Goal: Task Accomplishment & Management: Manage account settings

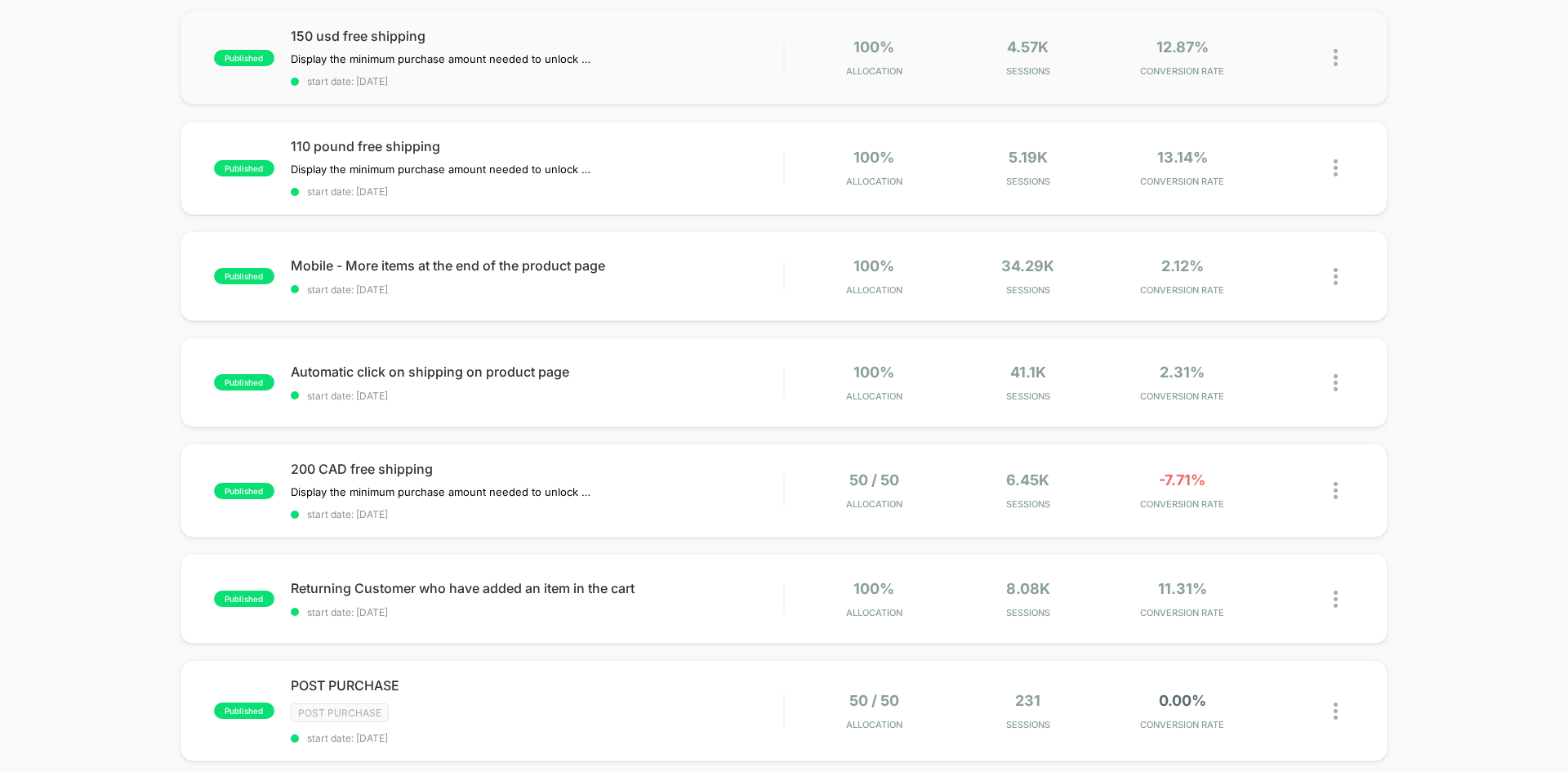
scroll to position [653, 0]
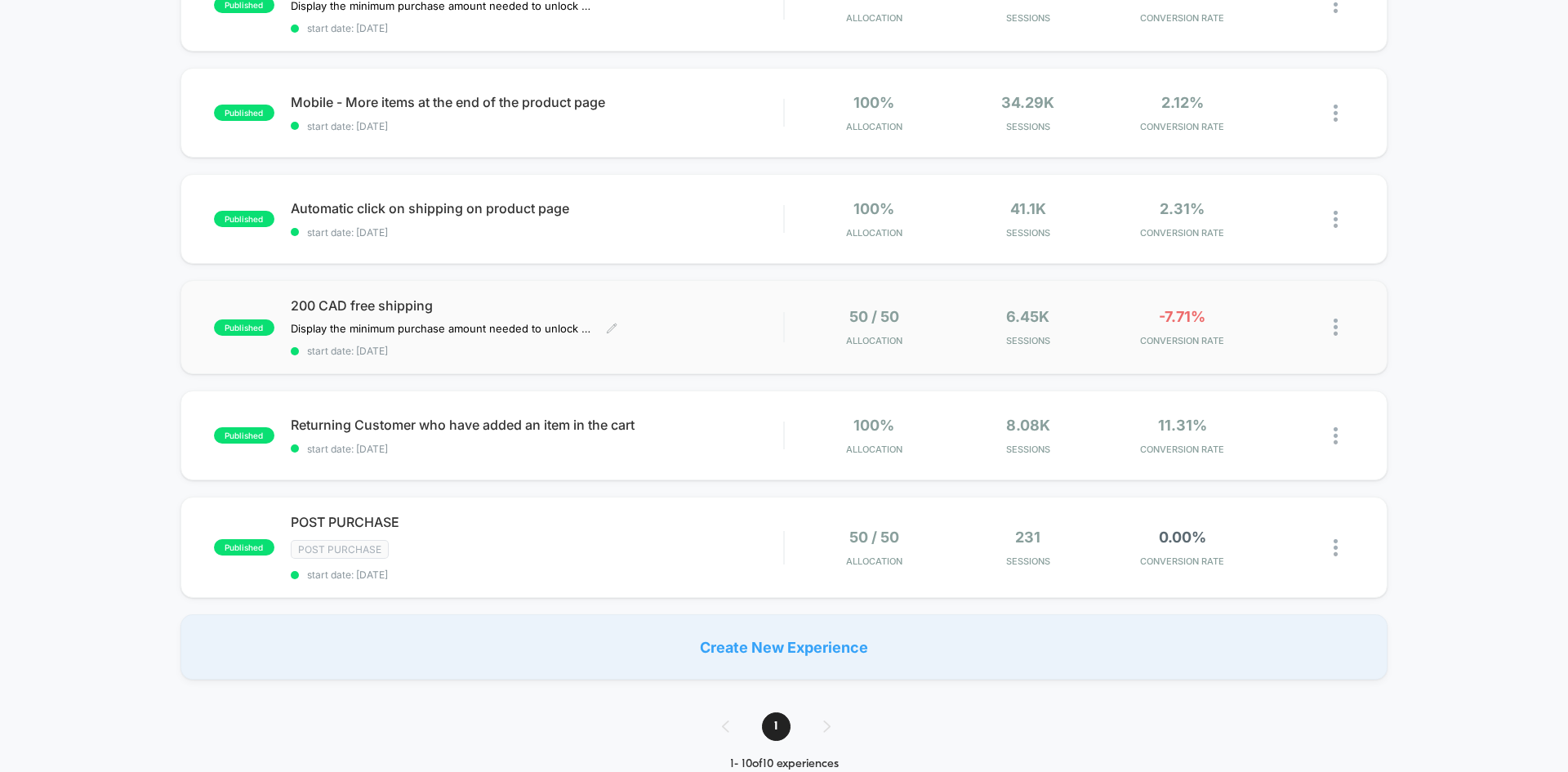
click at [705, 334] on div "200 CAD free shipping Display the minimum purchase amount needed to unlock free…" at bounding box center [537, 327] width 493 height 60
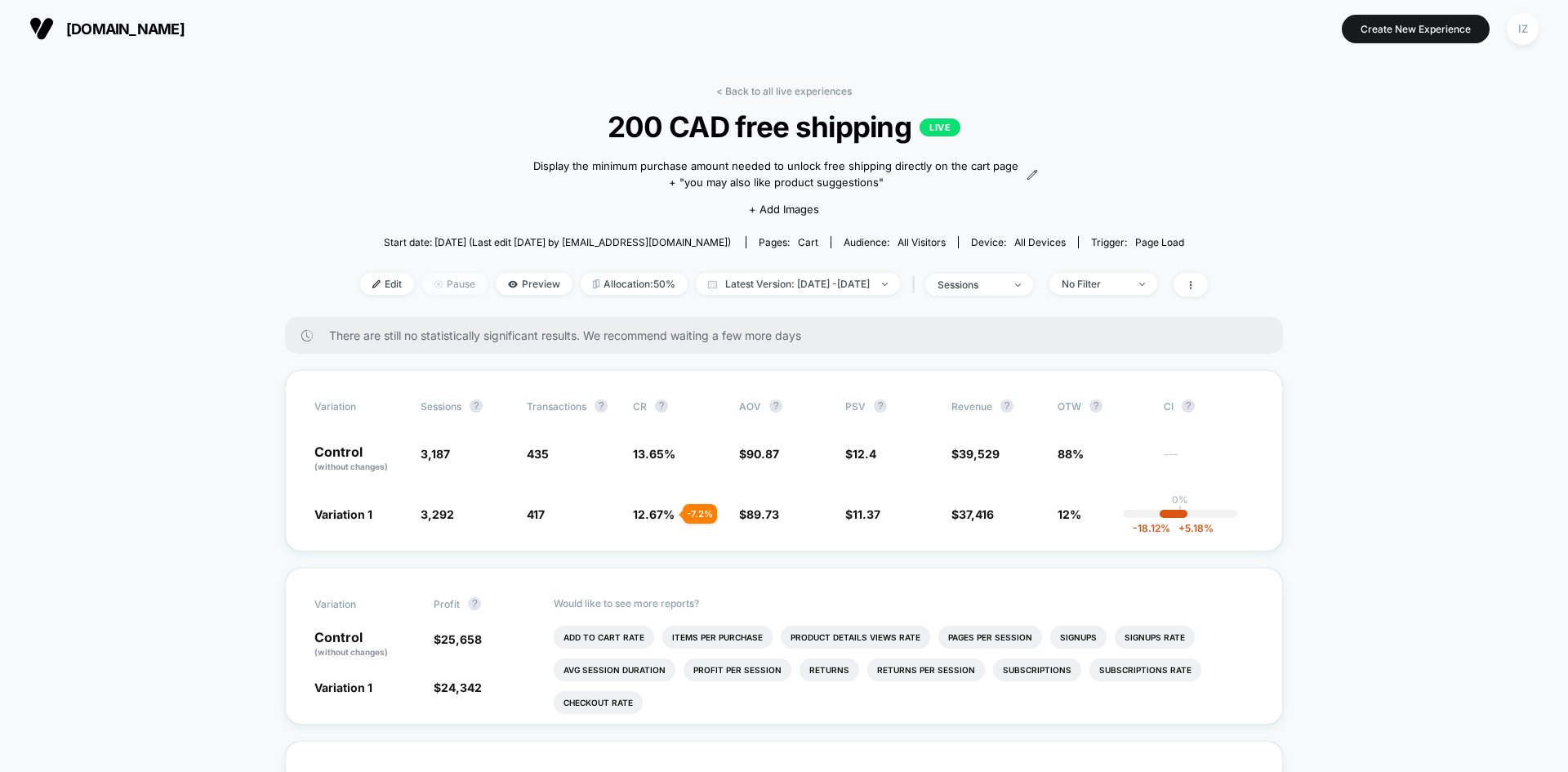
click at [434, 283] on span "Pause" at bounding box center [455, 284] width 65 height 22
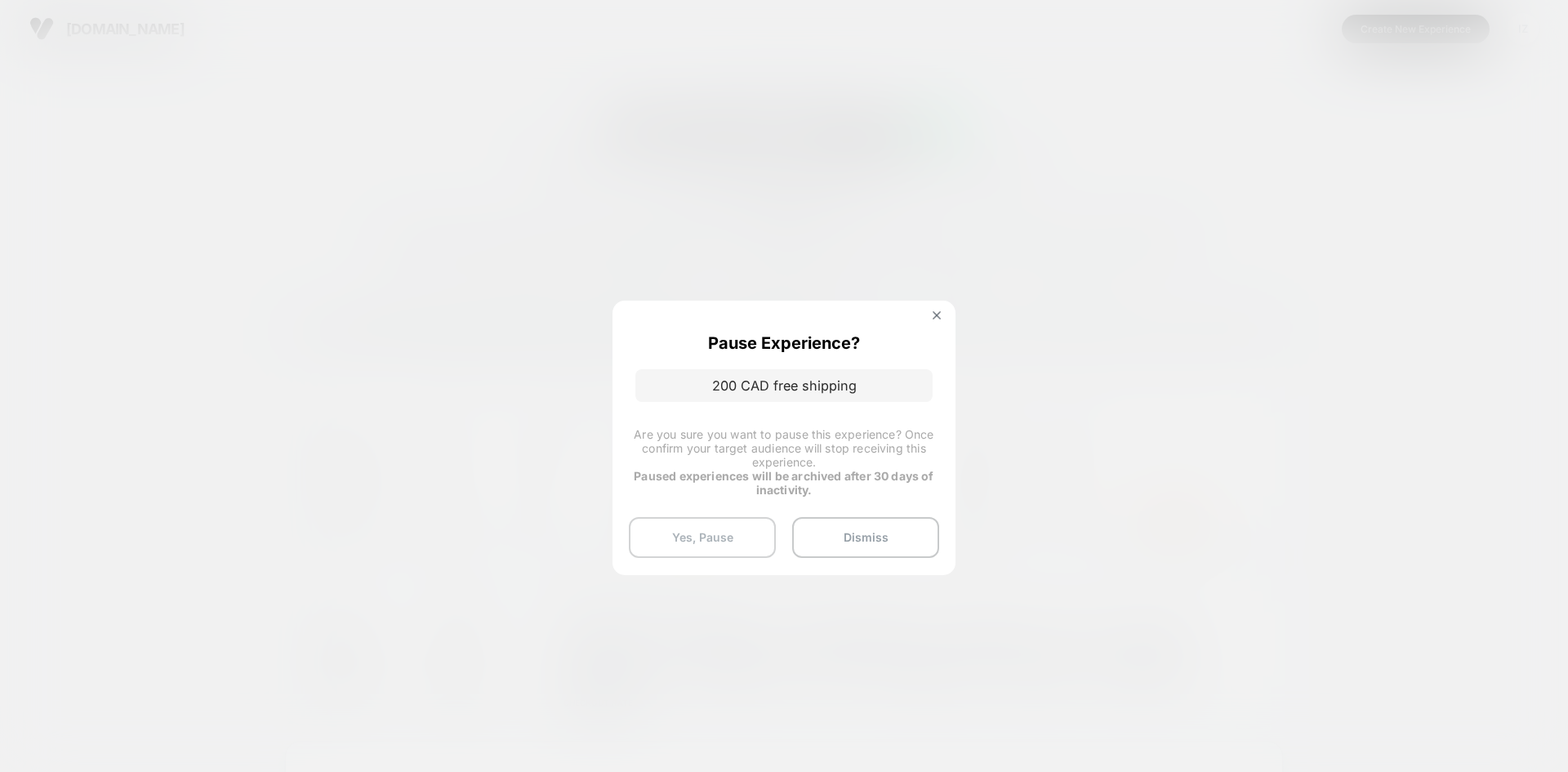
click at [707, 540] on button "Yes, Pause" at bounding box center [702, 537] width 147 height 41
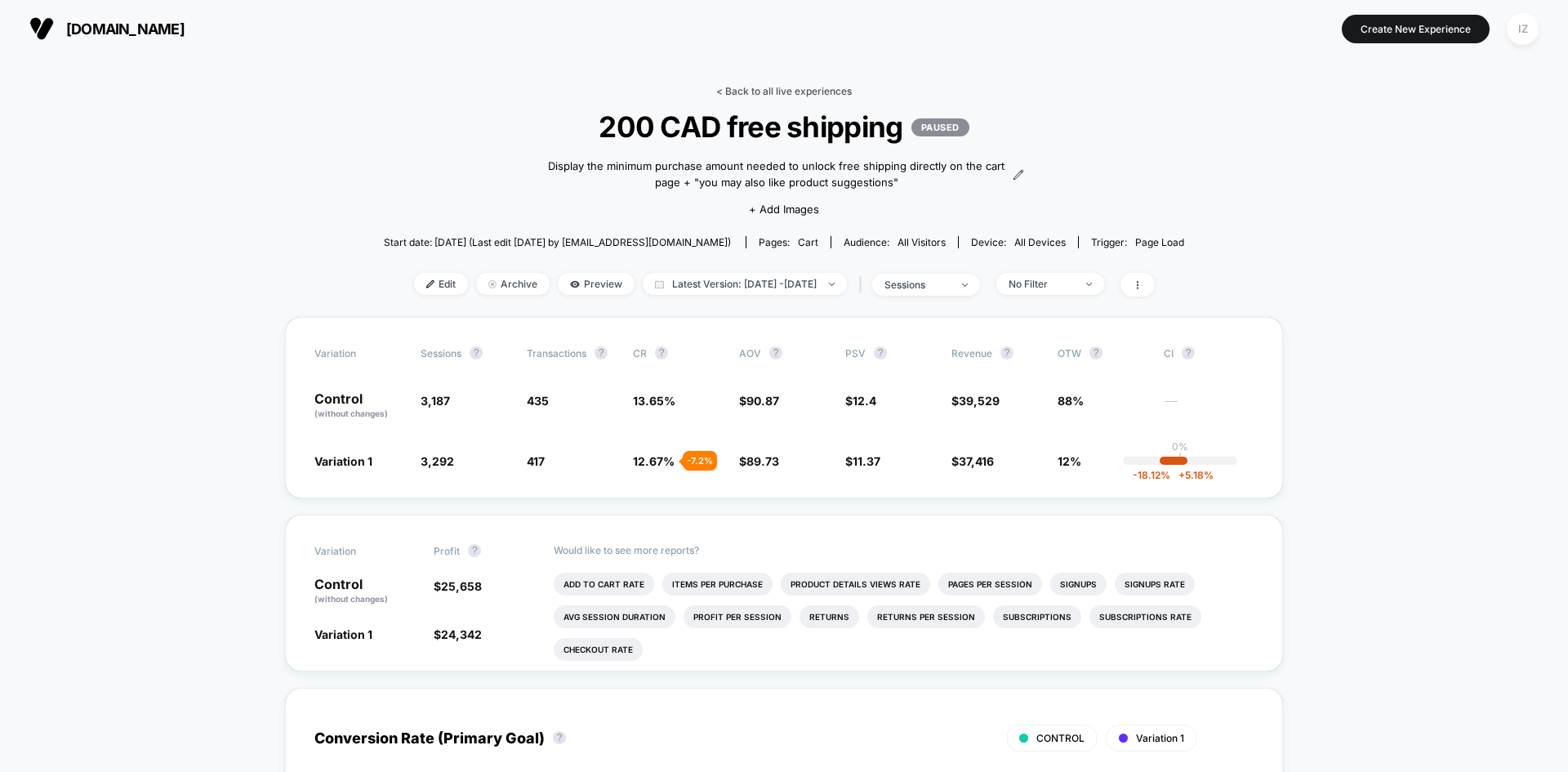
click at [759, 94] on link "< Back to all live experiences" at bounding box center [783, 90] width 136 height 12
